Goal: Browse casually

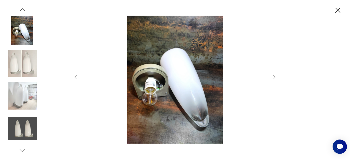
scroll to position [65, 0]
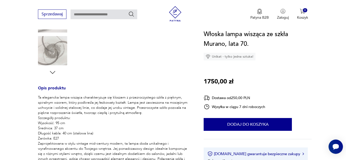
click at [0, 83] on section "Opis produktu Ta elegancka lampa wisząca charakteryzuje się kloszem z przezrocz…" at bounding box center [173, 106] width 346 height 357
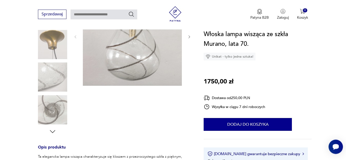
scroll to position [105, 0]
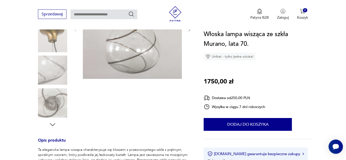
click at [52, 123] on icon "button" at bounding box center [53, 125] width 8 height 8
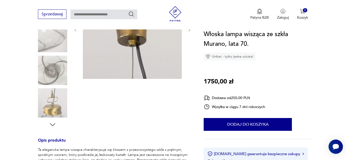
click at [51, 104] on img at bounding box center [52, 102] width 29 height 29
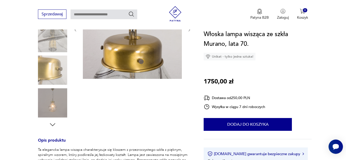
click at [51, 98] on img at bounding box center [52, 102] width 29 height 29
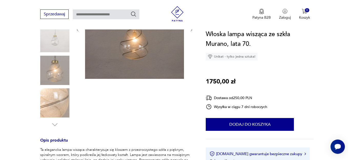
scroll to position [26, 0]
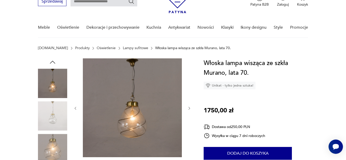
click at [120, 104] on img at bounding box center [132, 107] width 99 height 99
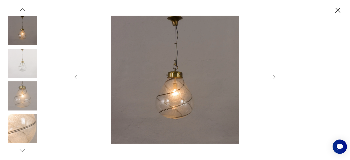
scroll to position [0, 0]
